Goal: Task Accomplishment & Management: Manage account settings

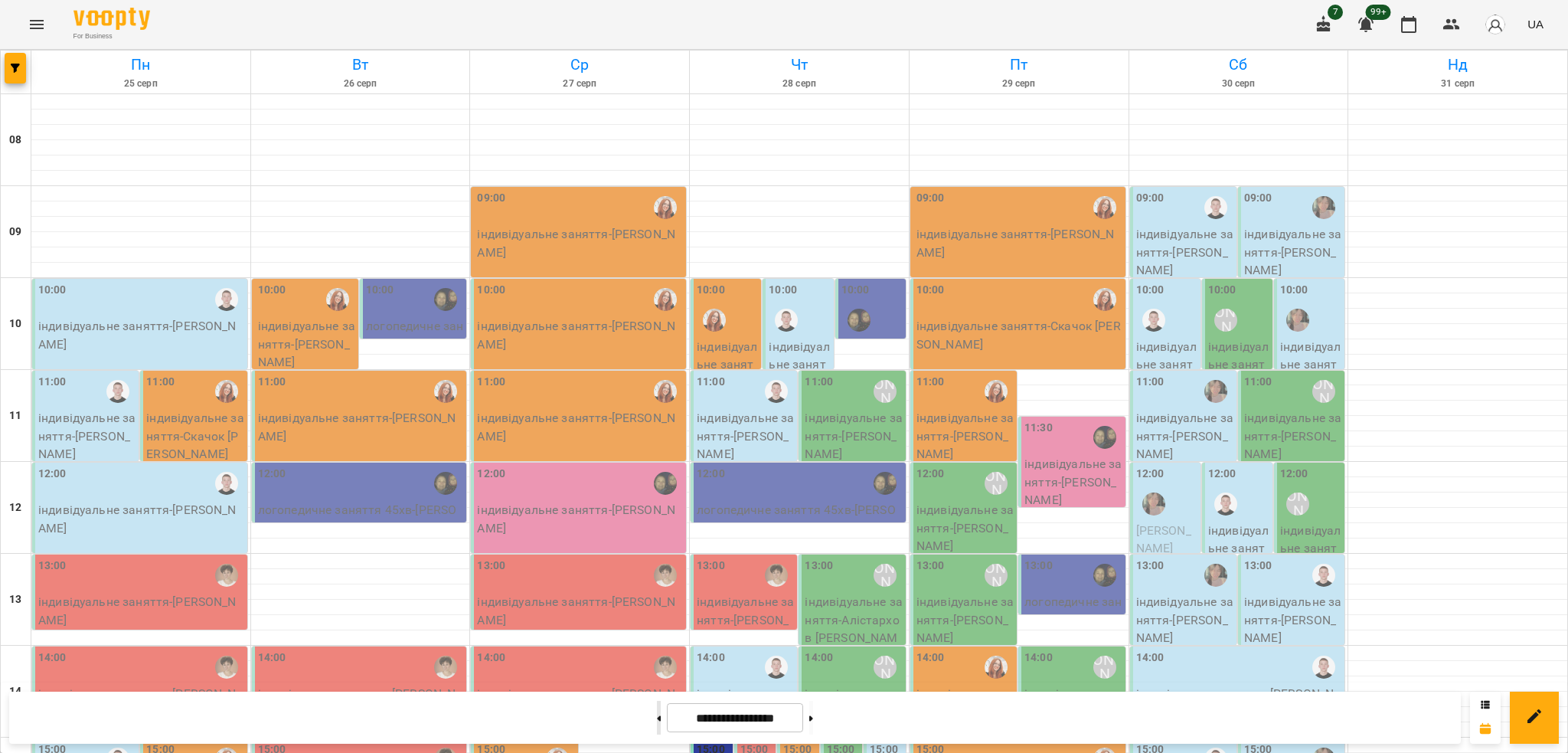
click at [657, 708] on button at bounding box center [658, 717] width 4 height 34
type input "**********"
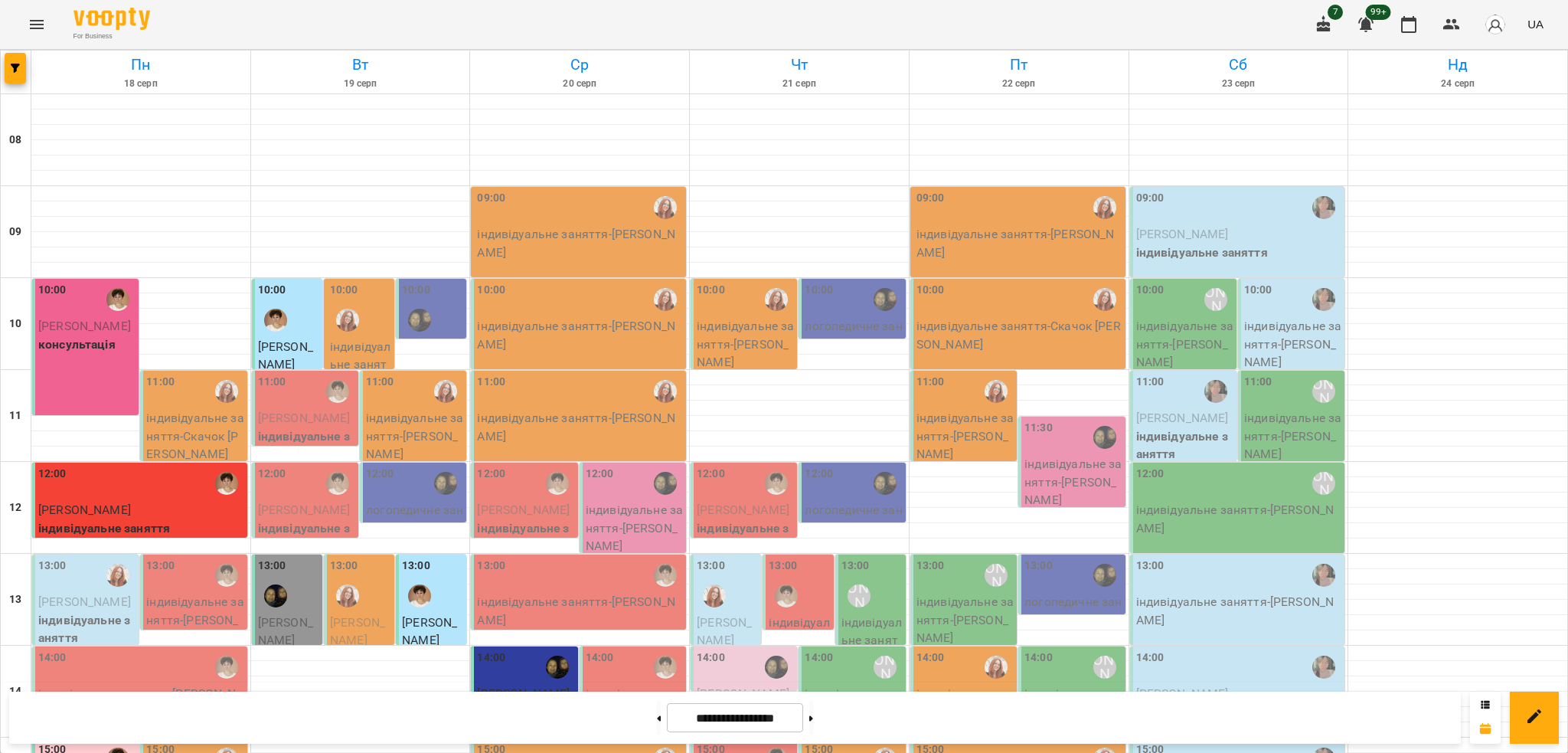
click at [93, 329] on span "[PERSON_NAME]" at bounding box center [84, 326] width 93 height 15
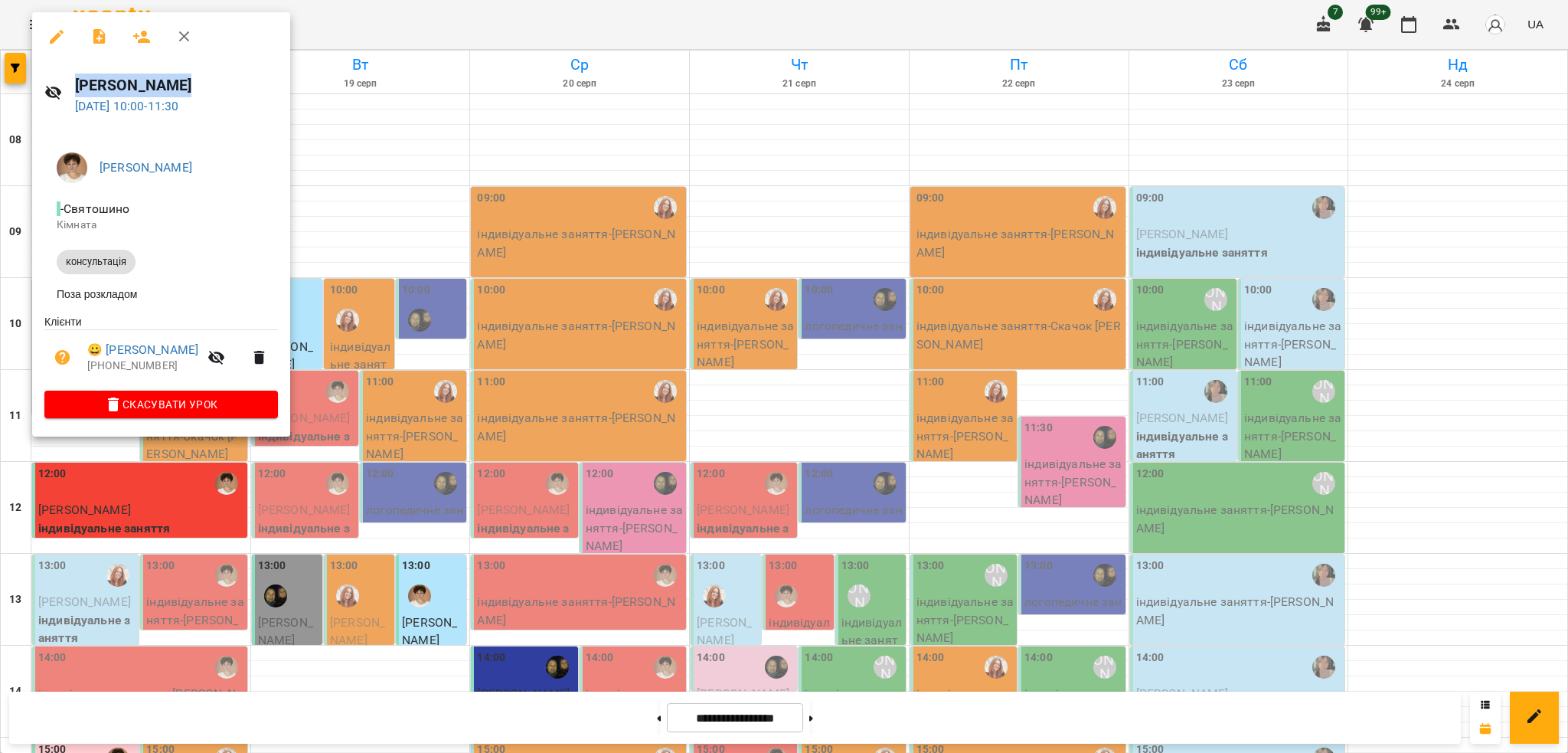
drag, startPoint x: 192, startPoint y: 90, endPoint x: 74, endPoint y: 86, distance: 118.1
click at [75, 86] on h6 "[PERSON_NAME]" at bounding box center [177, 85] width 203 height 24
copy h6 "[PERSON_NAME]"
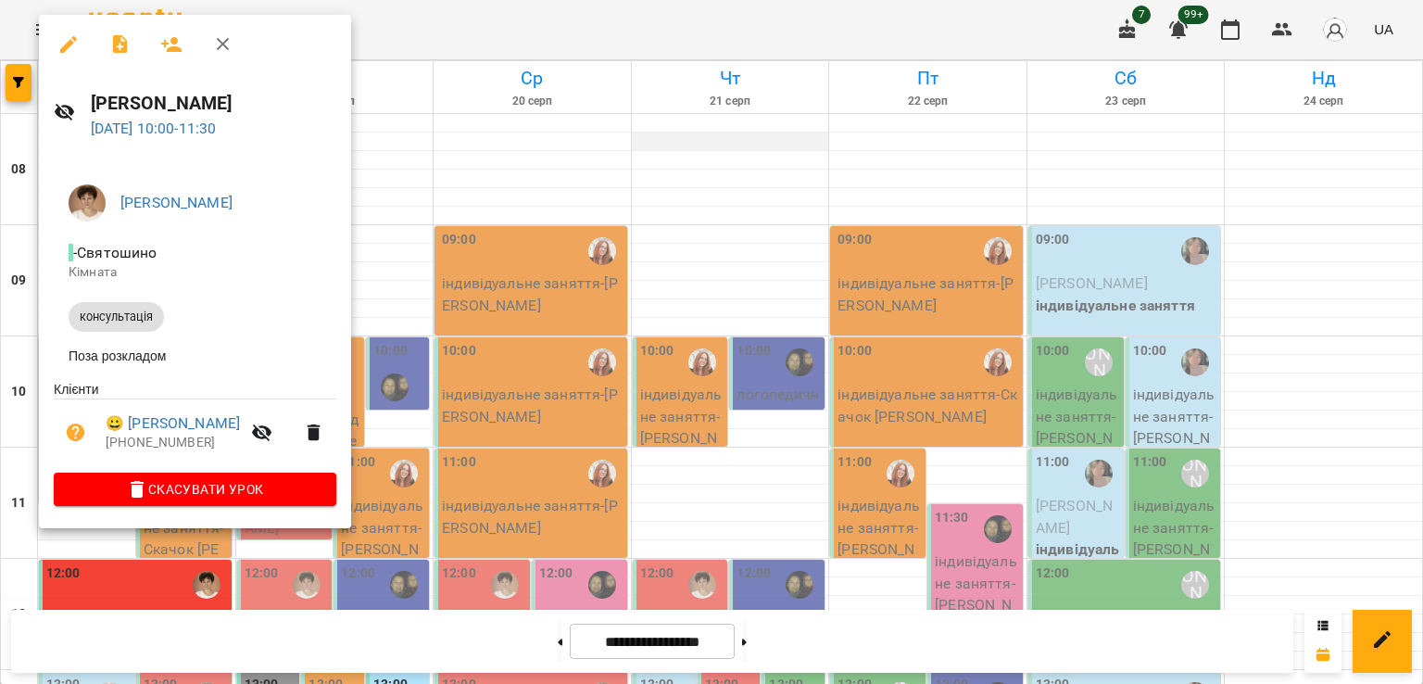
drag, startPoint x: 1396, startPoint y: 6, endPoint x: 791, endPoint y: 140, distance: 619.8
click at [810, 160] on div at bounding box center [711, 342] width 1423 height 684
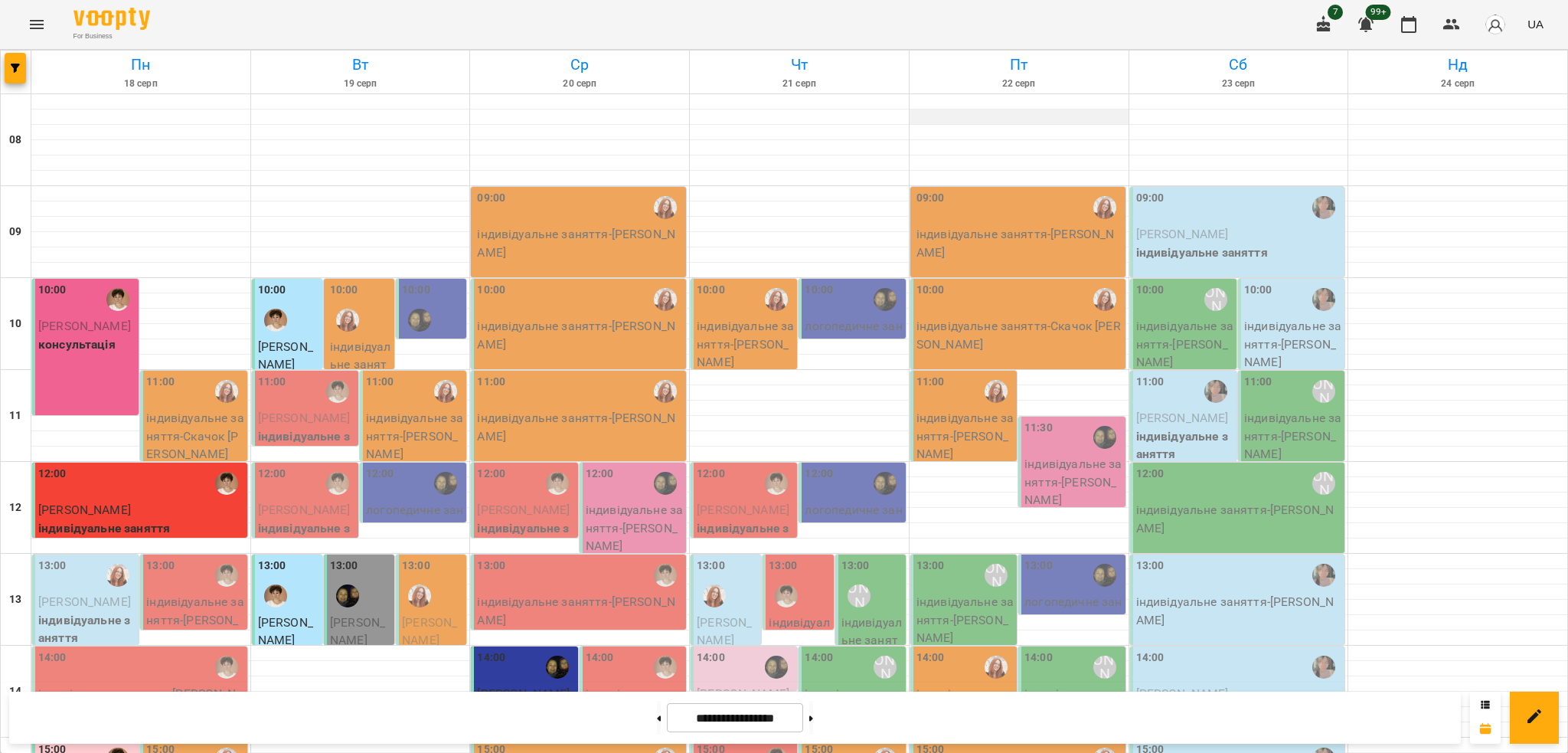
drag, startPoint x: 1168, startPoint y: 1, endPoint x: 907, endPoint y: 107, distance: 281.7
click at [947, 120] on div at bounding box center [1019, 140] width 219 height 92
drag, startPoint x: 264, startPoint y: 190, endPoint x: 175, endPoint y: 131, distance: 106.8
click at [175, 131] on div at bounding box center [140, 132] width 219 height 16
select select
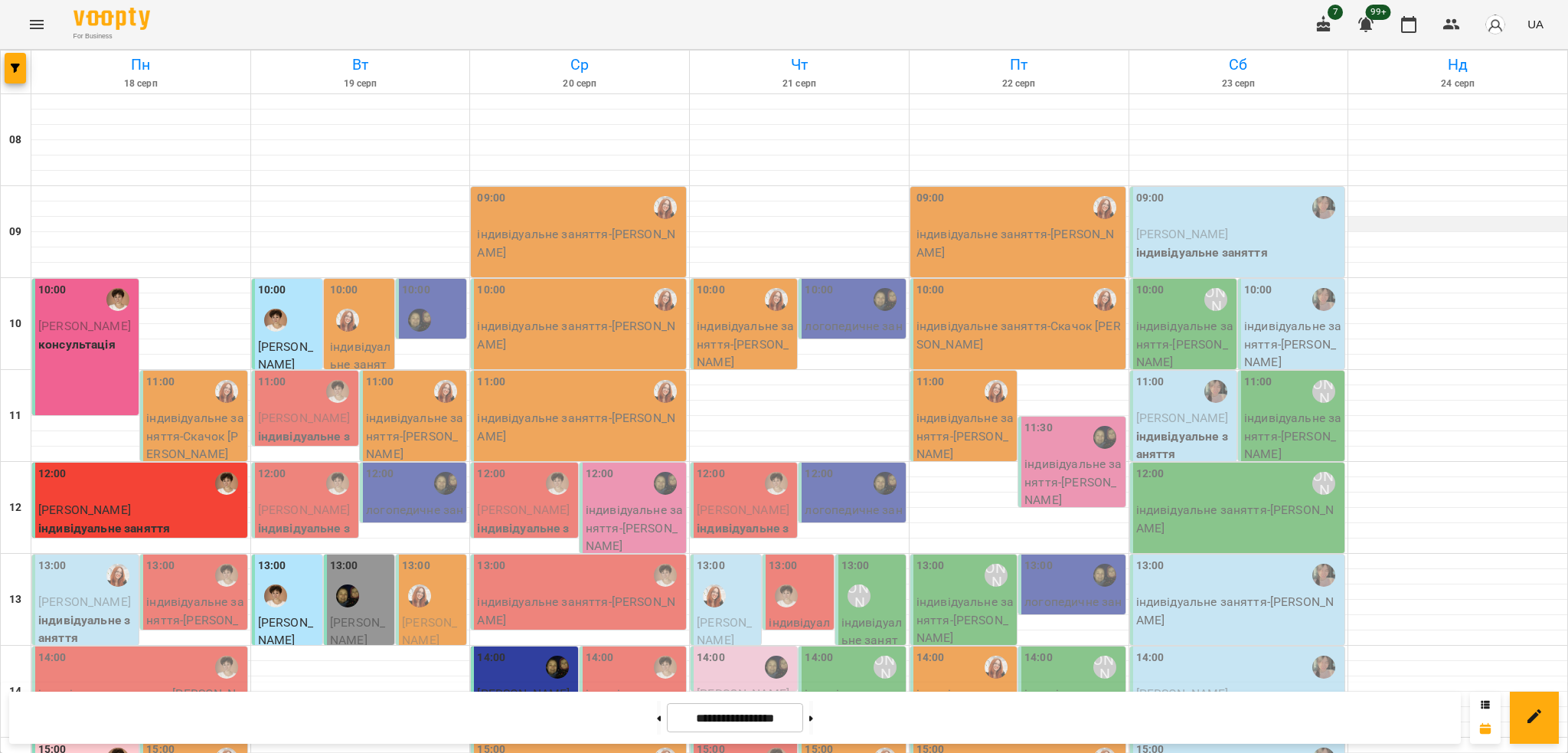
drag, startPoint x: 657, startPoint y: 36, endPoint x: 1514, endPoint y: 227, distance: 878.0
click at [1514, 227] on div at bounding box center [1457, 224] width 219 height 16
select select
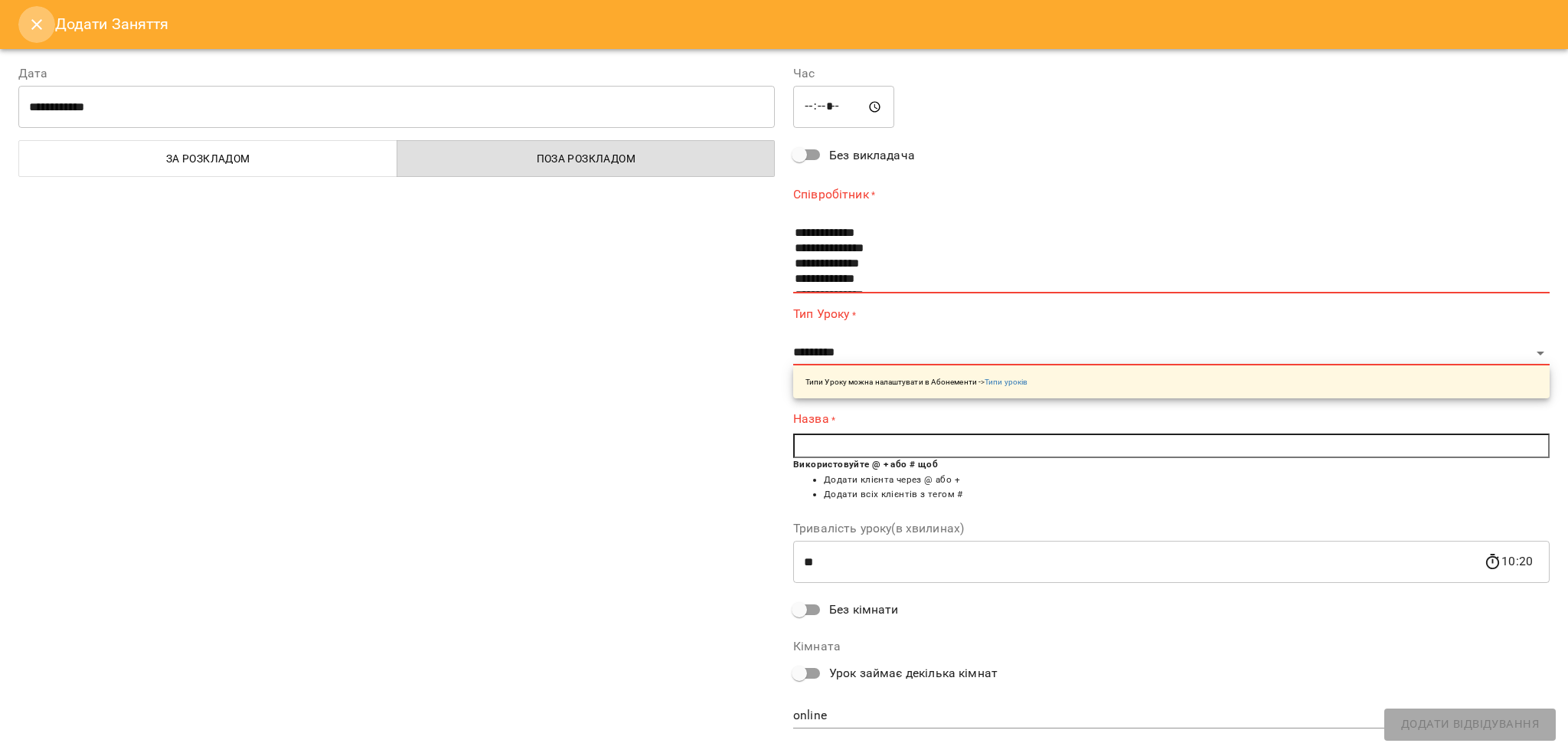
click at [30, 22] on icon "Close" at bounding box center [36, 25] width 18 height 18
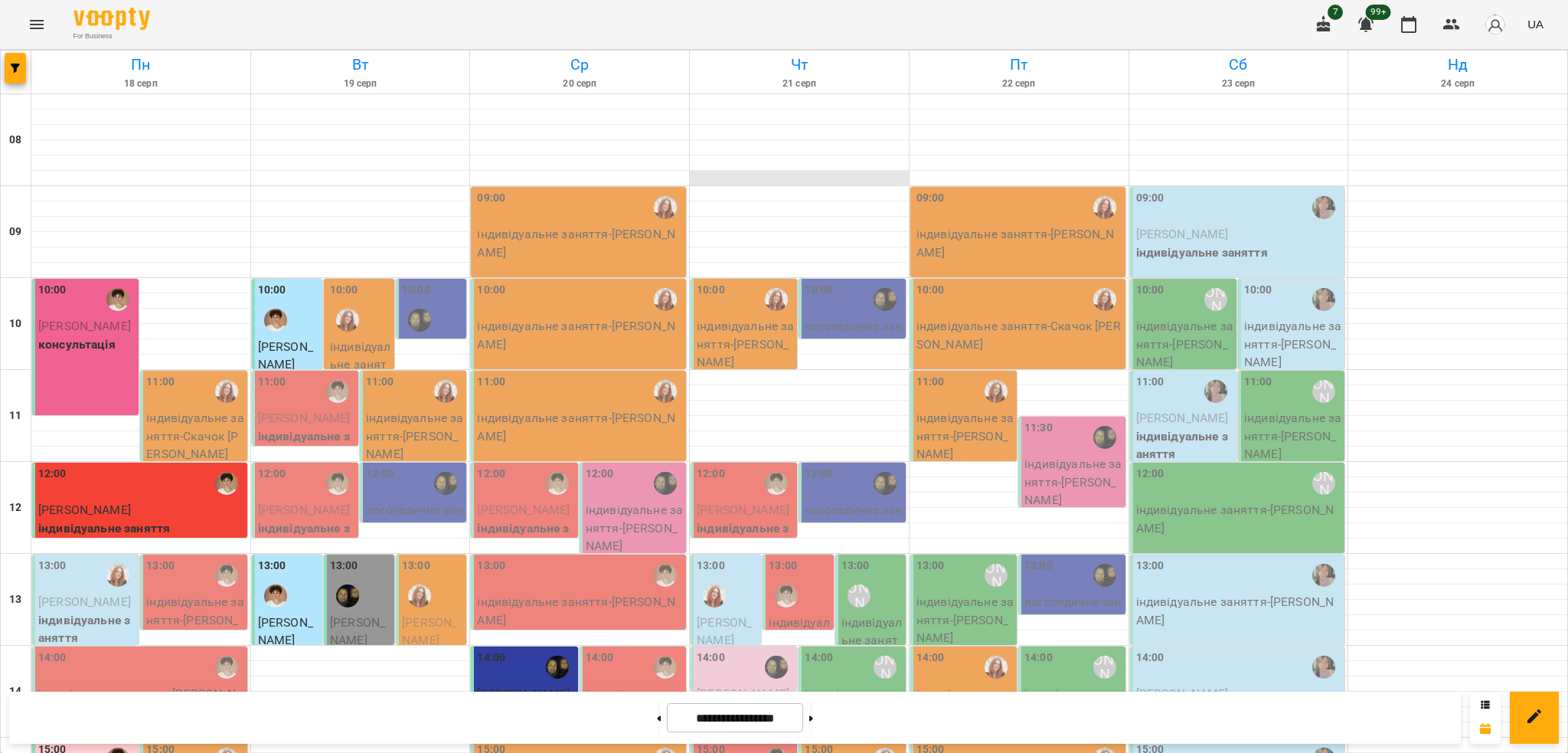
click at [736, 172] on div at bounding box center [799, 179] width 219 height 16
select select
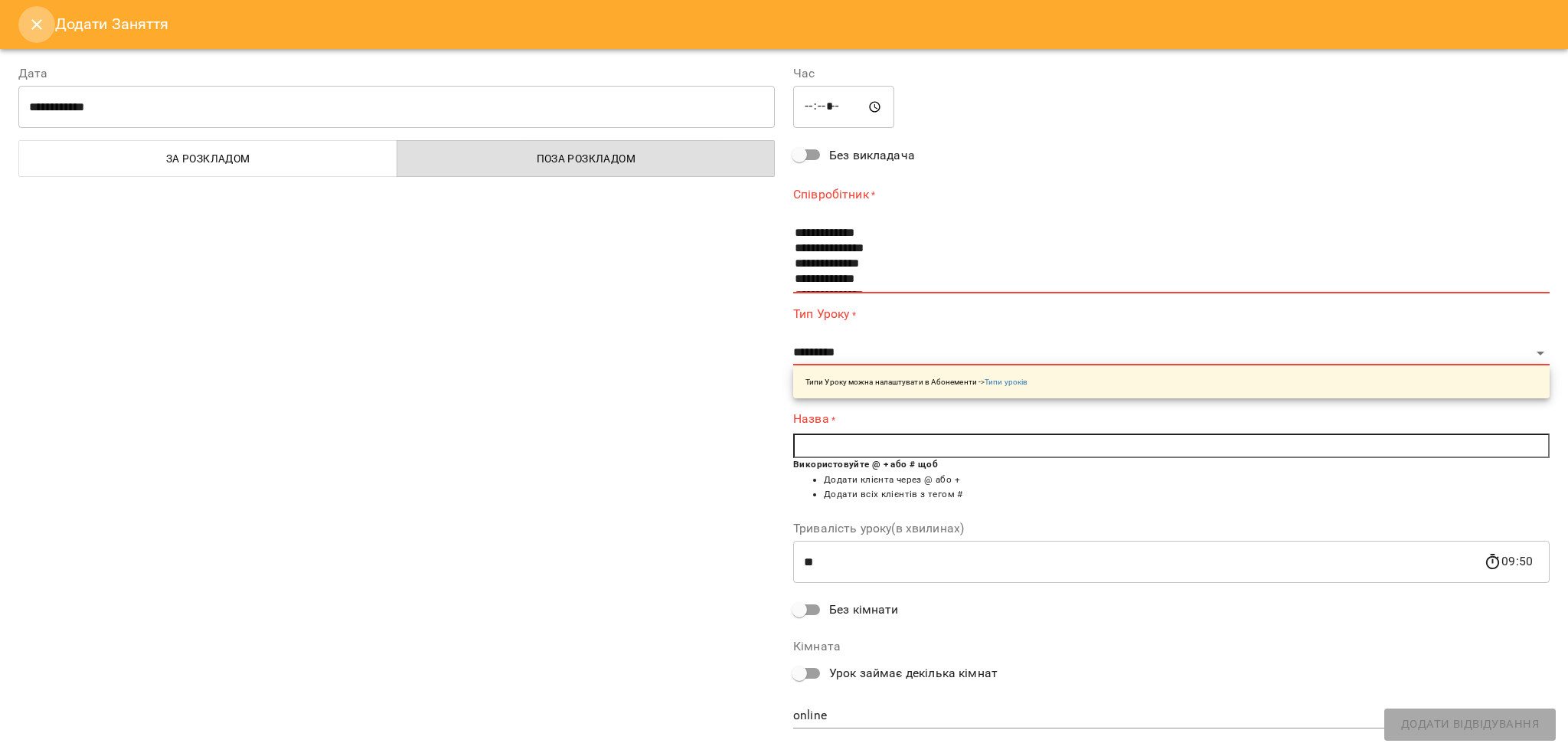
click at [44, 25] on icon "Close" at bounding box center [36, 25] width 18 height 18
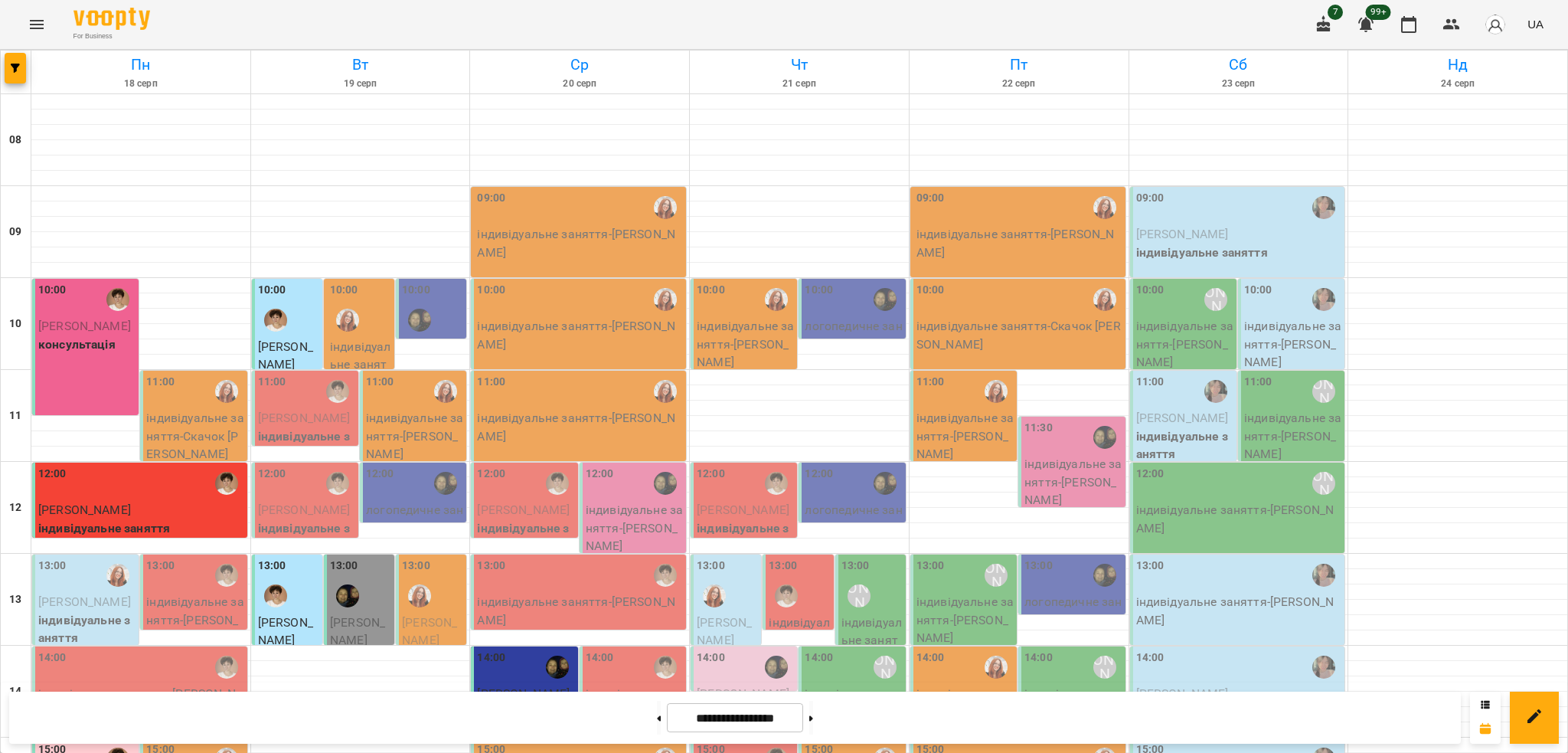
scroll to position [307, 0]
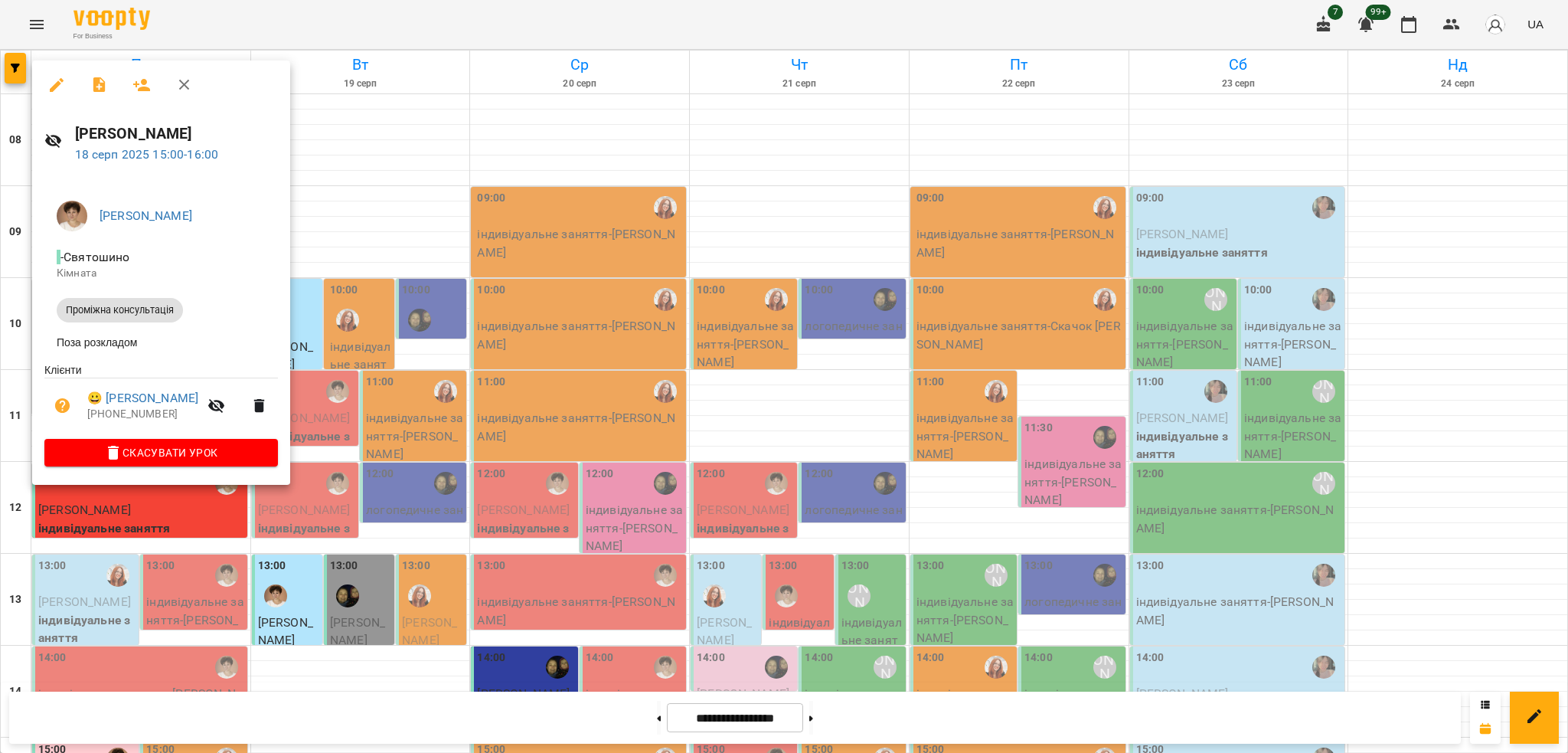
drag, startPoint x: 216, startPoint y: 132, endPoint x: 78, endPoint y: 141, distance: 138.3
click at [74, 140] on div "Гуменюк Вікторія 18 серп 2025 15:00 - 16:00" at bounding box center [161, 143] width 258 height 67
copy h6 "[PERSON_NAME]"
drag, startPoint x: 1566, startPoint y: 386, endPoint x: 1566, endPoint y: 250, distance: 136.0
click at [1566, 250] on div at bounding box center [784, 376] width 1568 height 753
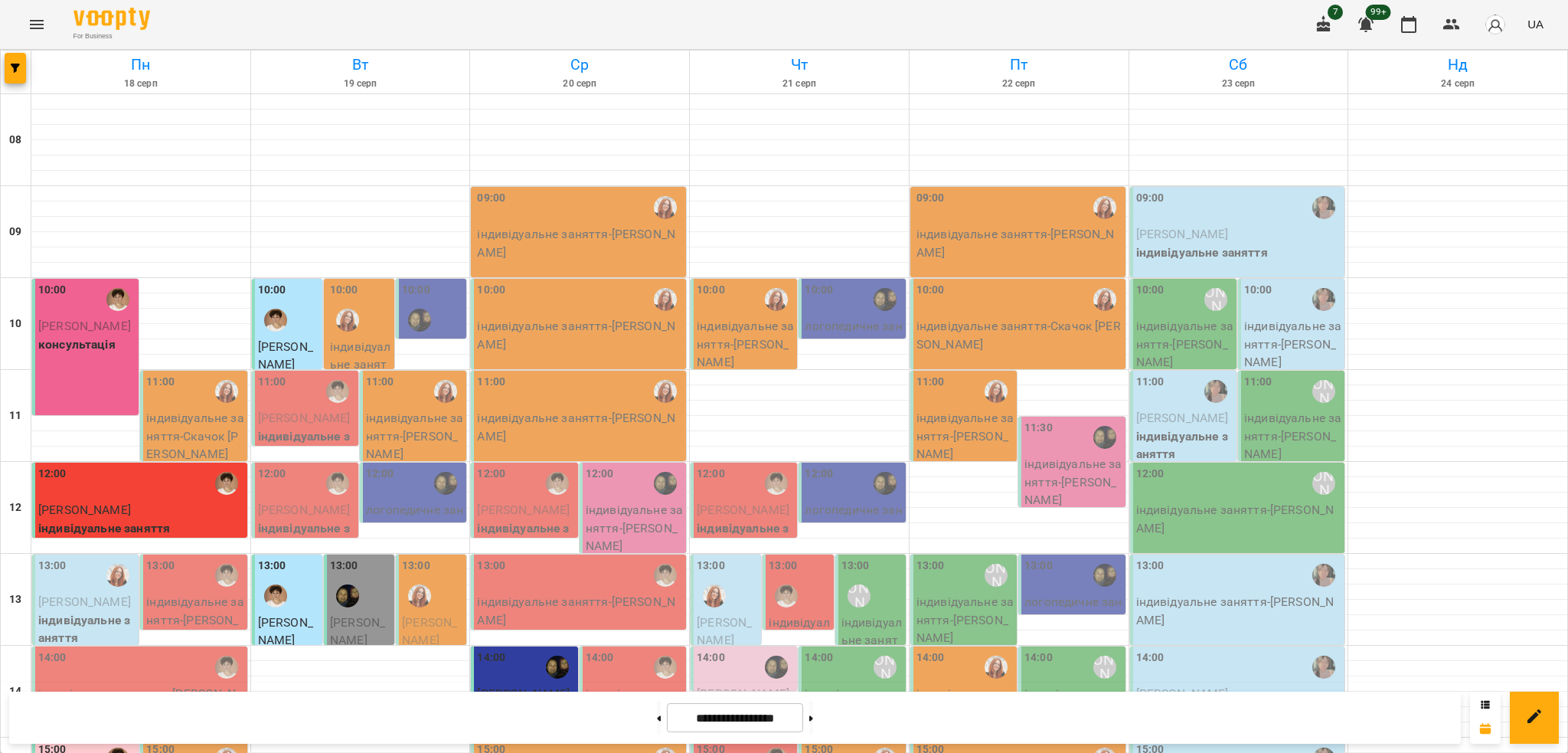
scroll to position [0, 0]
